Goal: Transaction & Acquisition: Purchase product/service

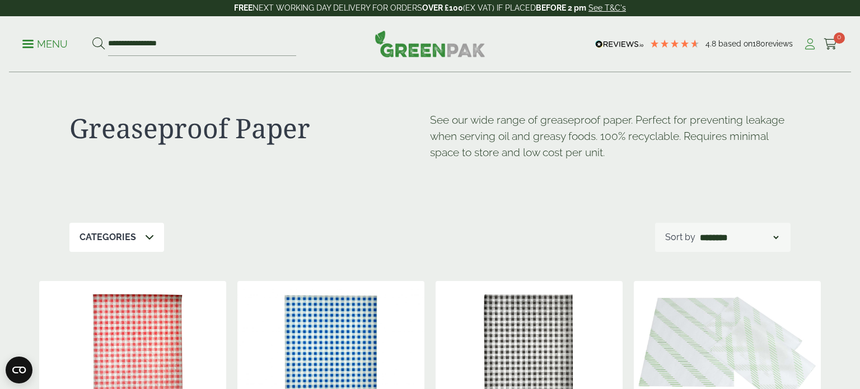
click at [809, 46] on icon at bounding box center [809, 44] width 14 height 11
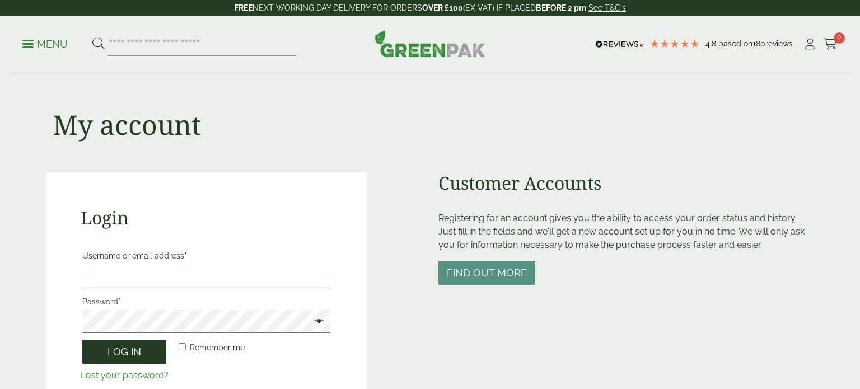
type input "**********"
click at [123, 353] on button "Log in" at bounding box center [124, 352] width 84 height 24
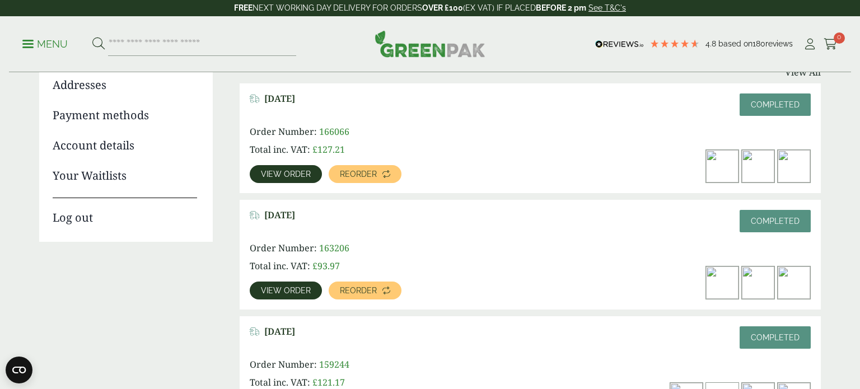
scroll to position [163, 0]
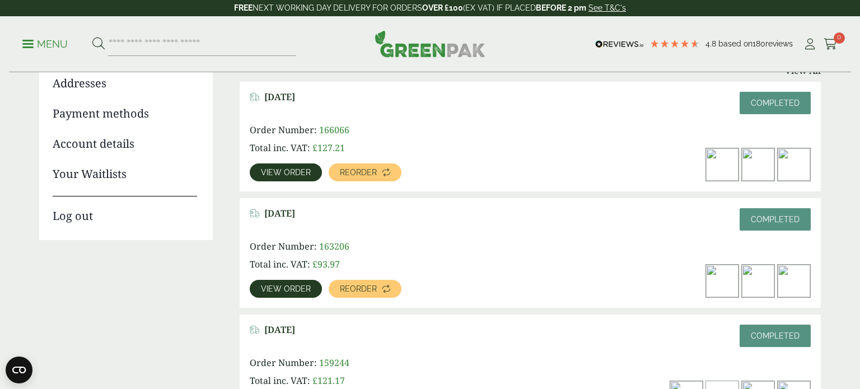
click at [296, 172] on span "View order" at bounding box center [286, 172] width 50 height 8
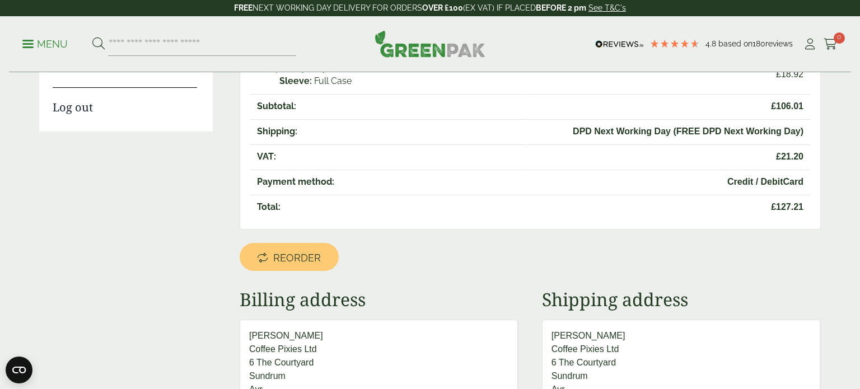
scroll to position [273, 0]
click at [310, 251] on span "Reorder" at bounding box center [297, 257] width 48 height 12
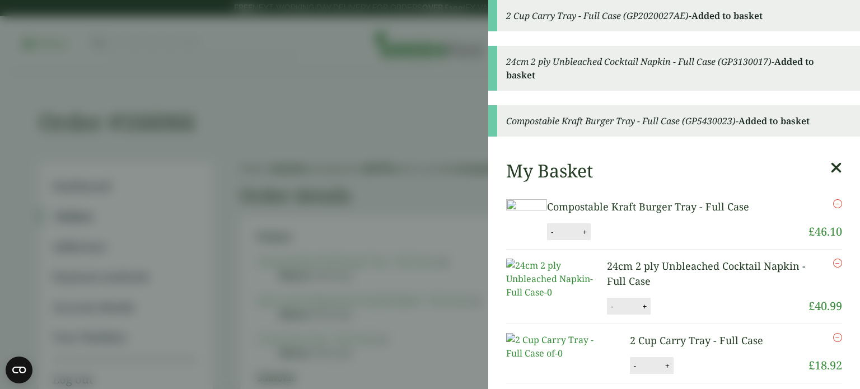
click at [837, 267] on icon "Remove this item" at bounding box center [837, 263] width 9 height 9
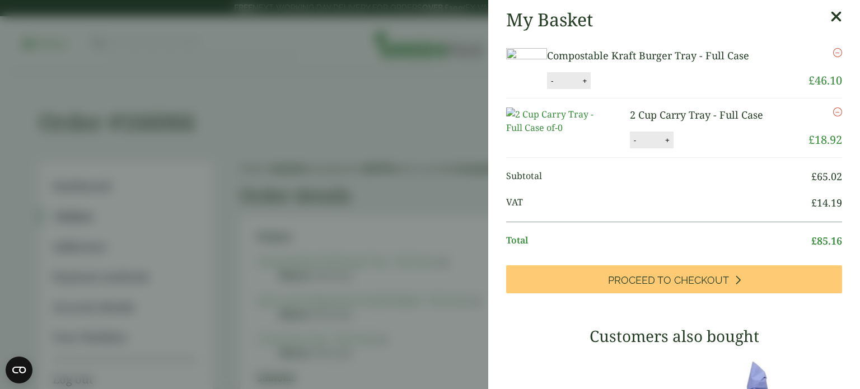
click at [396, 104] on aside "My Basket Compostable Kraft Burger Tray - Full Case Compostable Kraft Burger Tr…" at bounding box center [430, 194] width 860 height 389
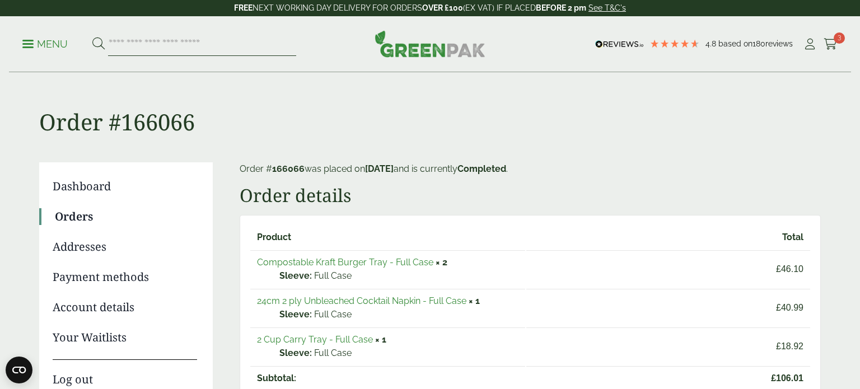
click at [160, 45] on input "search" at bounding box center [202, 44] width 188 height 24
type input "******"
click at [92, 37] on button at bounding box center [98, 44] width 12 height 15
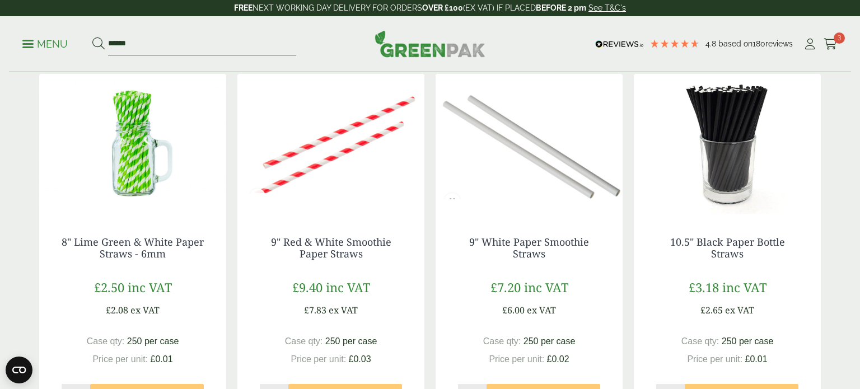
scroll to position [633, 0]
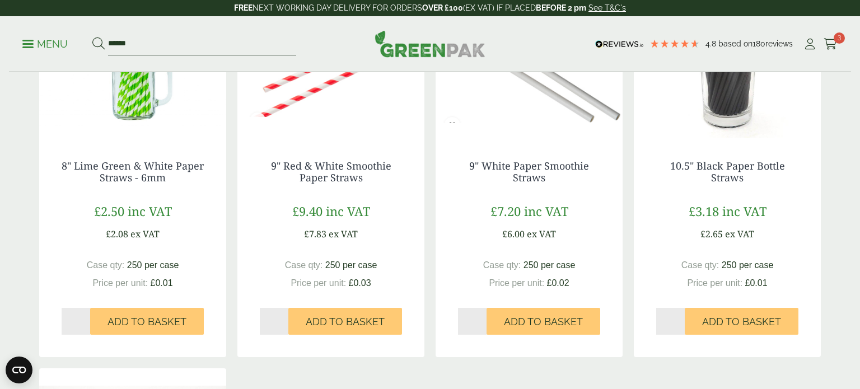
click at [88, 319] on input "*" at bounding box center [76, 321] width 29 height 27
type input "*"
click at [86, 320] on input "*" at bounding box center [76, 321] width 29 height 27
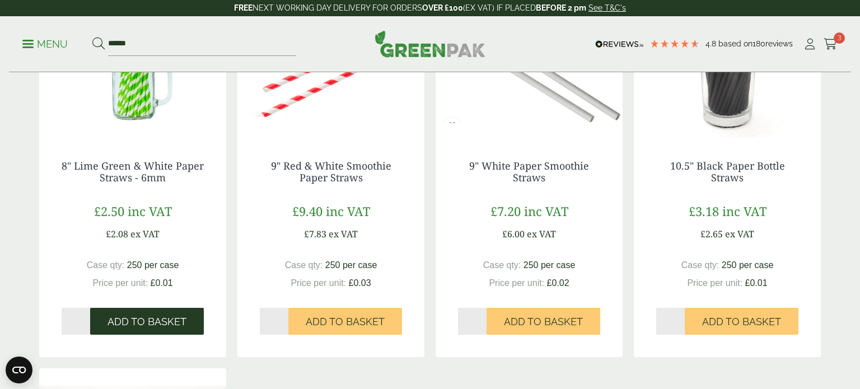
click at [117, 319] on span "Add to Basket" at bounding box center [146, 322] width 79 height 12
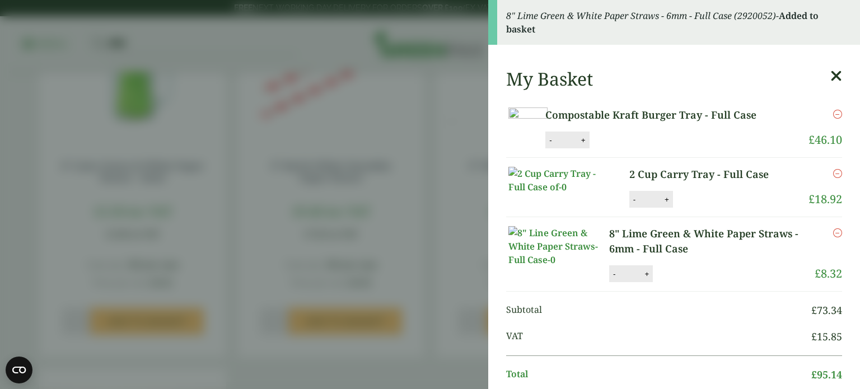
click at [459, 237] on aside "8" Lime Green & White Paper Straws - 6mm - Full Case (2920052) - Added to baske…" at bounding box center [430, 194] width 860 height 389
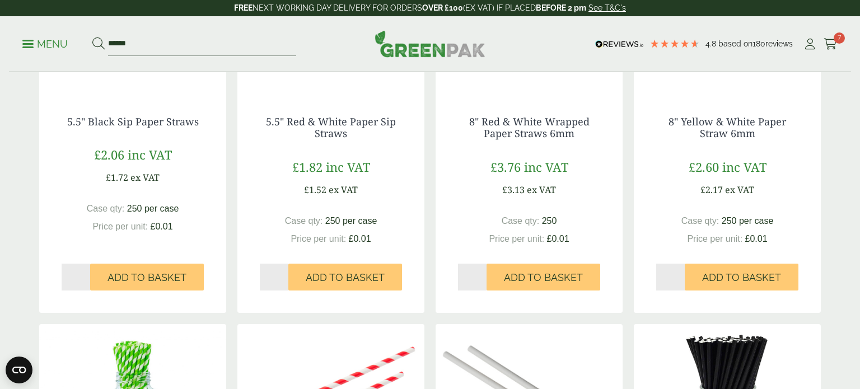
scroll to position [0, 0]
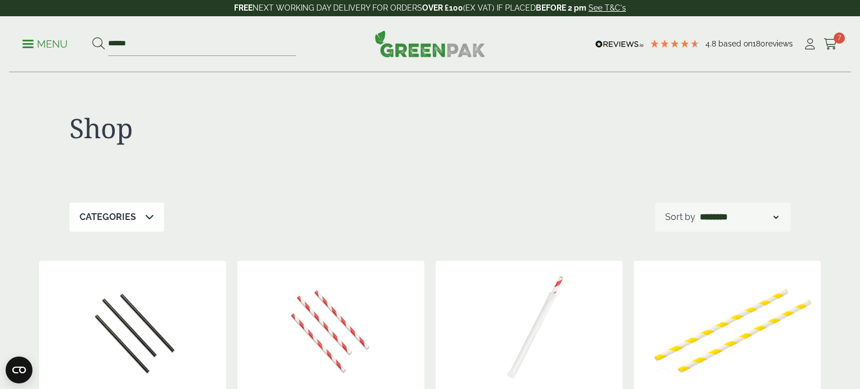
click at [440, 48] on img at bounding box center [429, 43] width 111 height 27
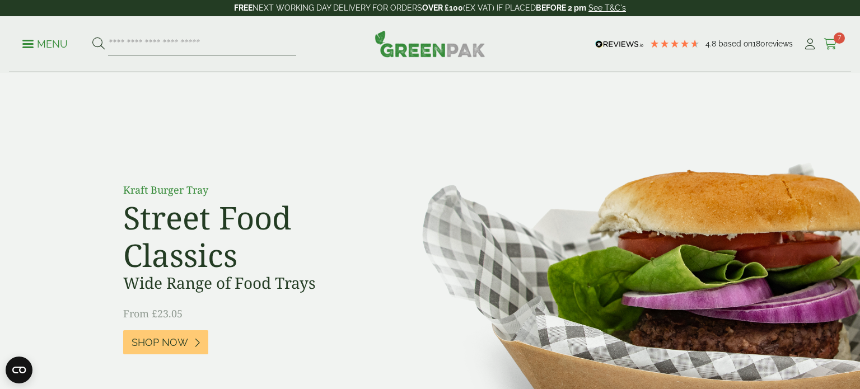
click at [830, 40] on icon at bounding box center [830, 44] width 14 height 11
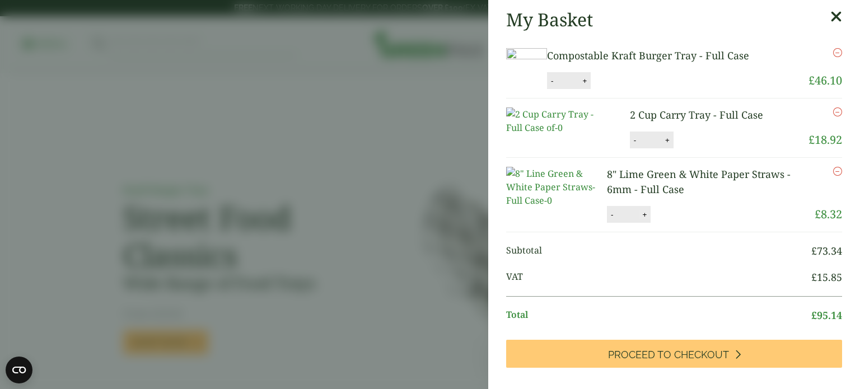
click at [646, 219] on button "+" at bounding box center [644, 215] width 11 height 10
type input "*"
click at [663, 223] on button "Update" at bounding box center [681, 215] width 56 height 17
click at [440, 114] on aside "My Basket Compostable Kraft Burger Tray - Full Case Compostable Kraft Burger Tr…" at bounding box center [430, 194] width 860 height 389
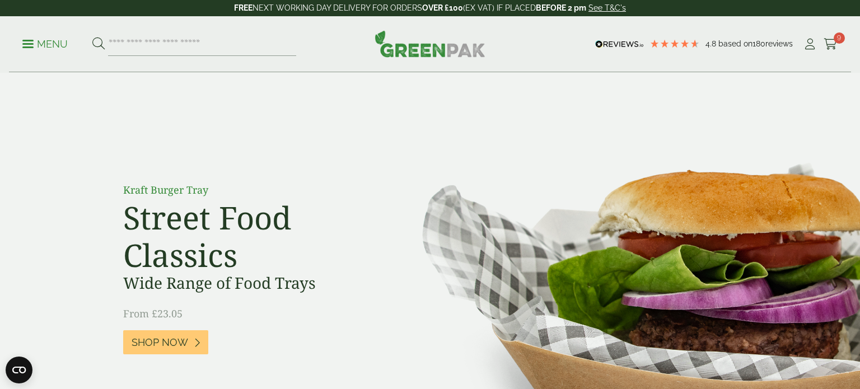
click at [29, 40] on link "Menu" at bounding box center [44, 42] width 45 height 11
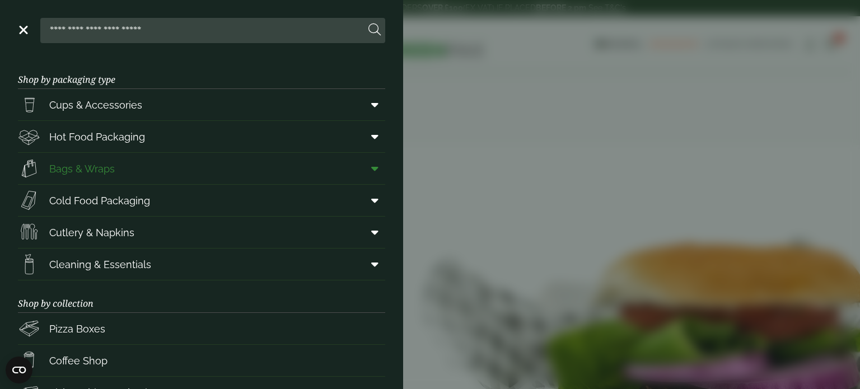
click at [207, 168] on link "Bags & Wraps" at bounding box center [201, 168] width 367 height 31
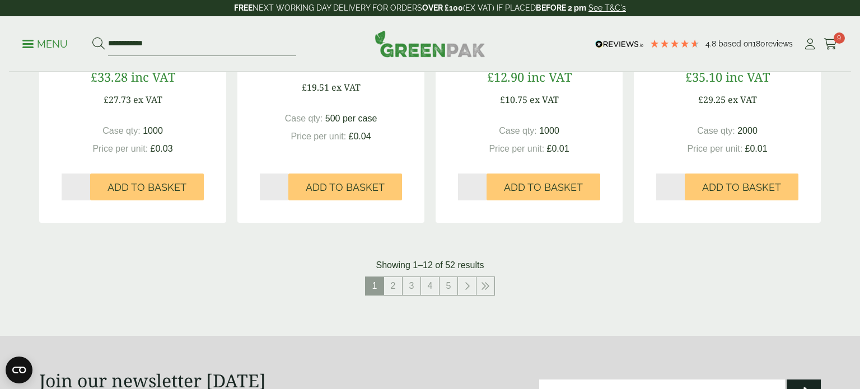
scroll to position [1160, 0]
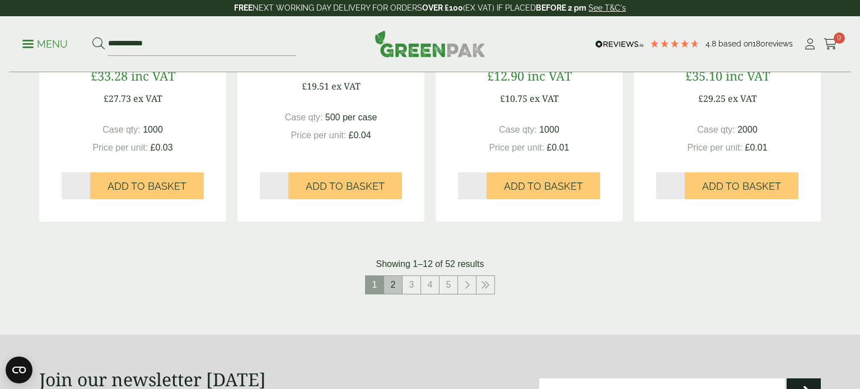
click at [393, 283] on link "2" at bounding box center [393, 285] width 18 height 18
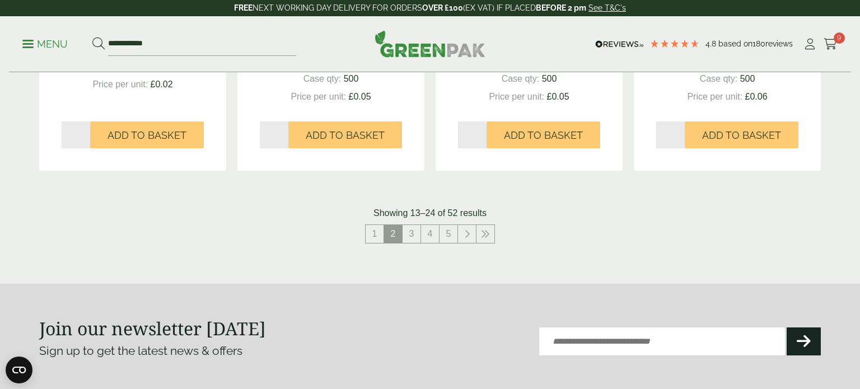
scroll to position [1208, 0]
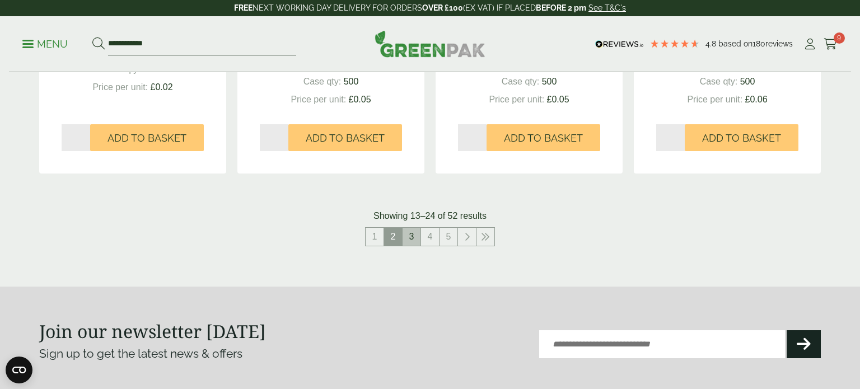
click at [414, 233] on link "3" at bounding box center [411, 237] width 18 height 18
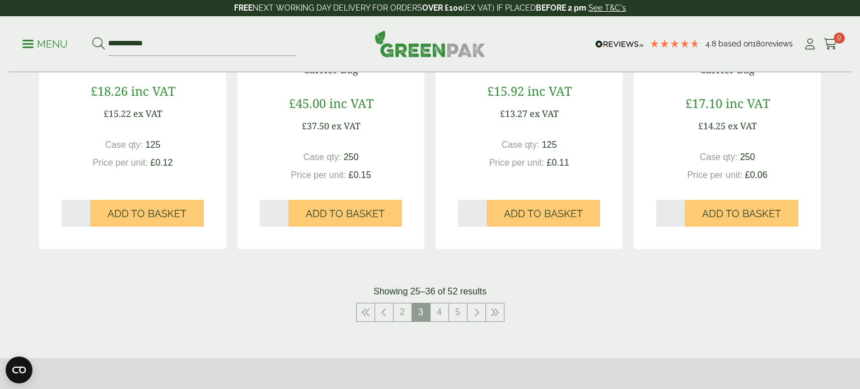
scroll to position [1135, 0]
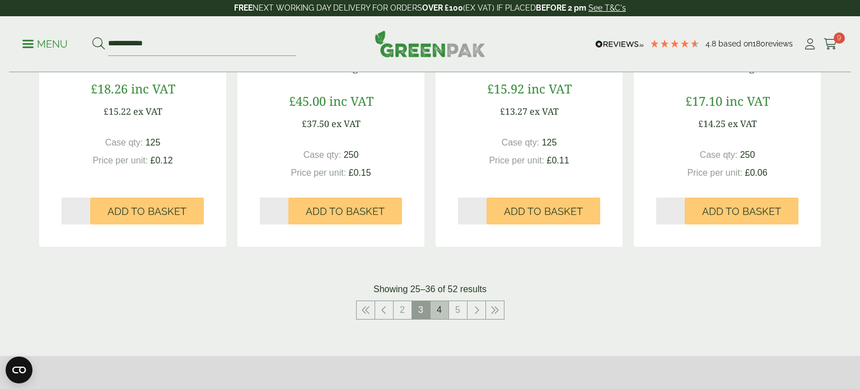
click at [438, 310] on link "4" at bounding box center [439, 310] width 18 height 18
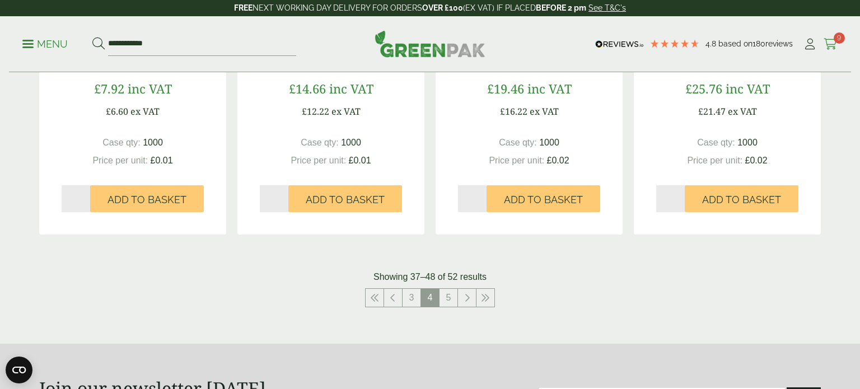
click at [833, 39] on icon at bounding box center [830, 44] width 14 height 11
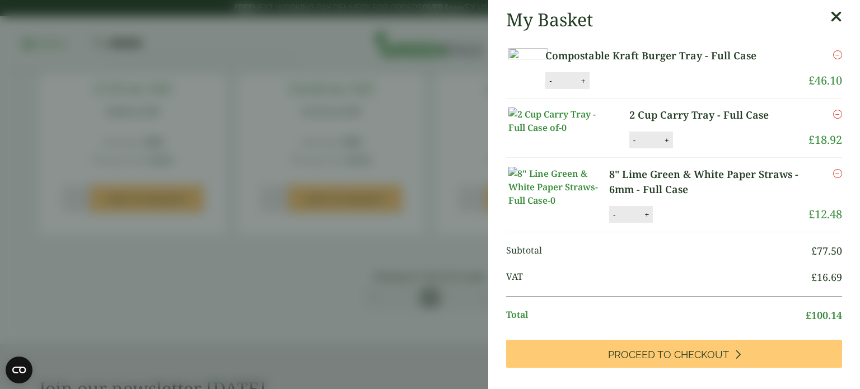
click at [589, 86] on button "+" at bounding box center [583, 81] width 11 height 10
type input "*"
click at [647, 90] on button "Update" at bounding box center [620, 81] width 56 height 17
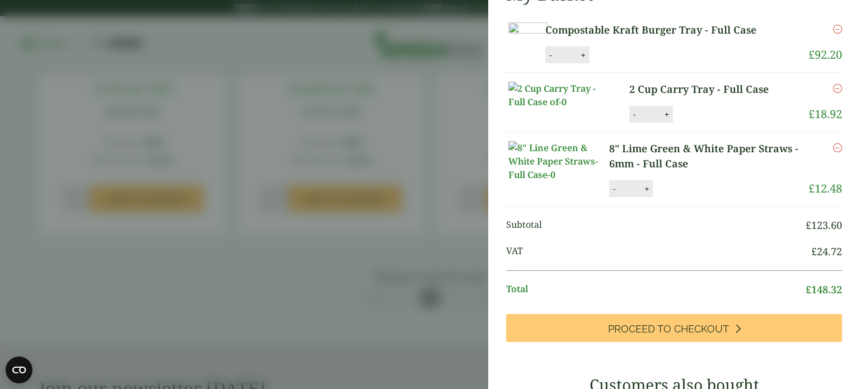
scroll to position [72, 0]
click at [555, 59] on button "-" at bounding box center [550, 55] width 9 height 10
type input "*"
click at [647, 63] on button "Update" at bounding box center [620, 54] width 56 height 17
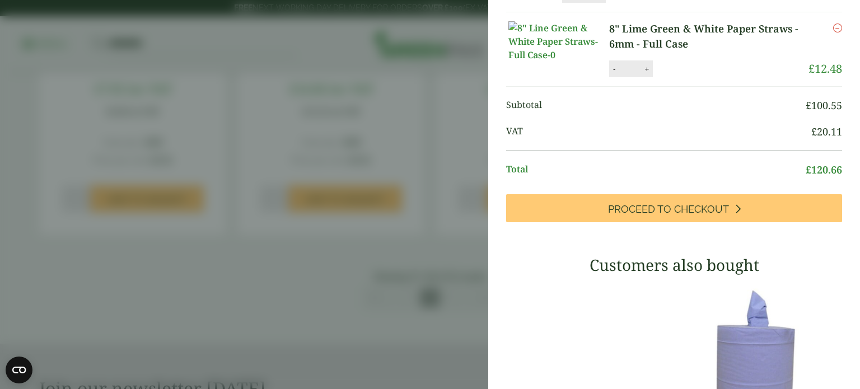
scroll to position [195, 0]
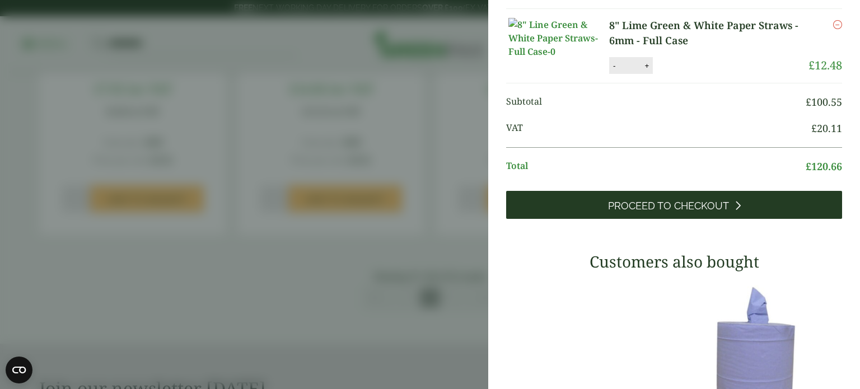
click at [678, 212] on span "Proceed to Checkout" at bounding box center [668, 206] width 121 height 12
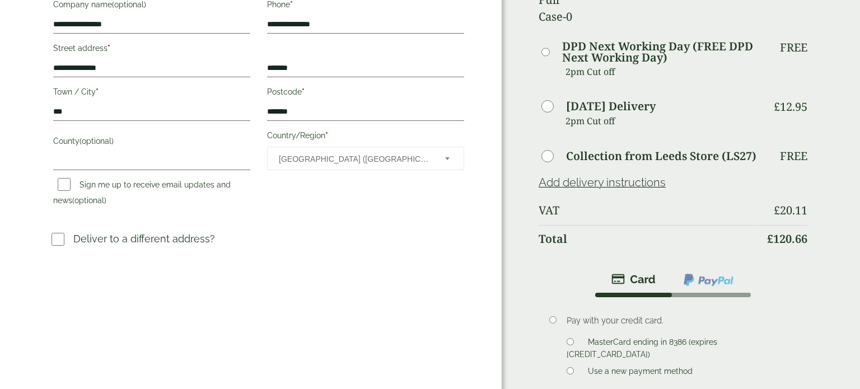
scroll to position [293, 0]
